Goal: Task Accomplishment & Management: Complete application form

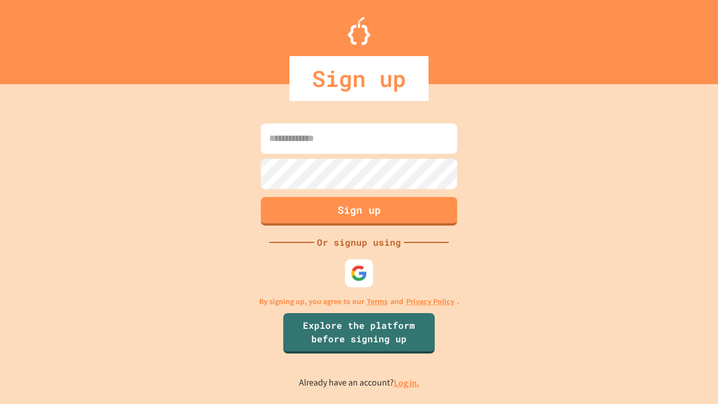
click at [407, 383] on link "Log in." at bounding box center [407, 383] width 26 height 12
